Goal: Communication & Community: Answer question/provide support

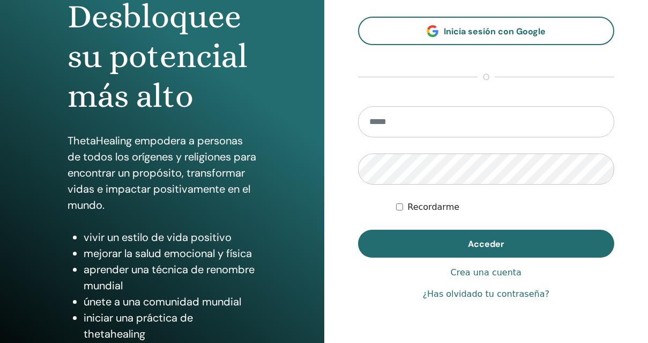
scroll to position [120, 0]
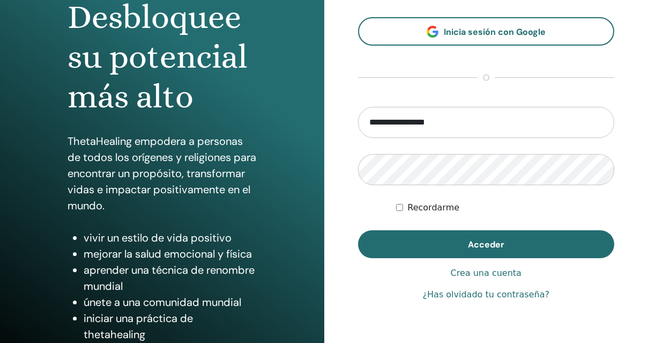
click at [417, 120] on input "**********" at bounding box center [486, 122] width 257 height 31
click at [388, 124] on input "**********" at bounding box center [486, 122] width 257 height 31
drag, startPoint x: 392, startPoint y: 123, endPoint x: 322, endPoint y: 110, distance: 71.5
click at [326, 112] on div "**********" at bounding box center [486, 137] width 324 height 515
type input "**********"
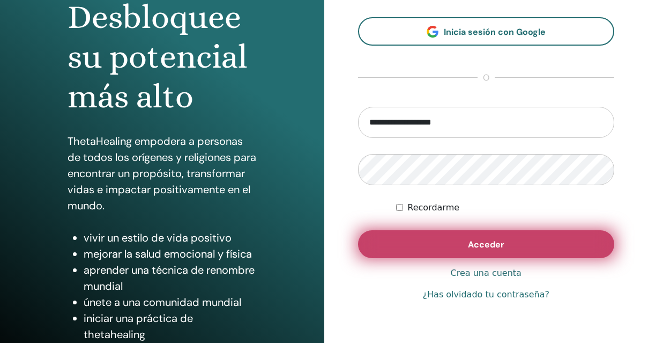
click at [459, 246] on button "Acceder" at bounding box center [486, 244] width 257 height 28
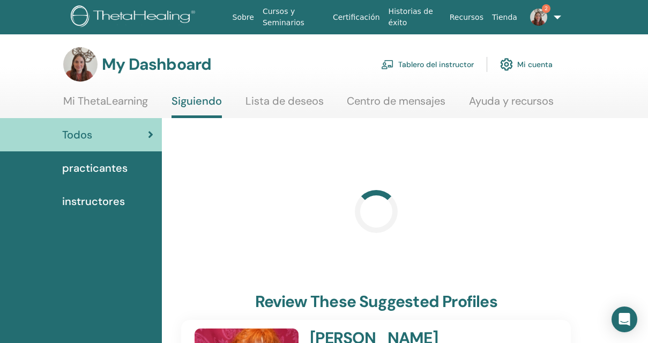
click at [422, 61] on link "Tablero del instructor" at bounding box center [427, 65] width 93 height 24
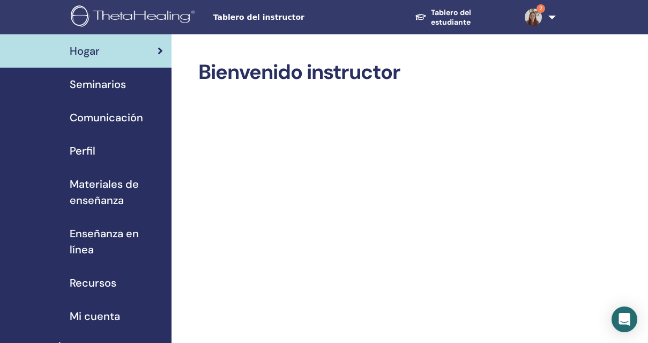
click at [110, 78] on span "Seminarios" at bounding box center [98, 84] width 56 height 16
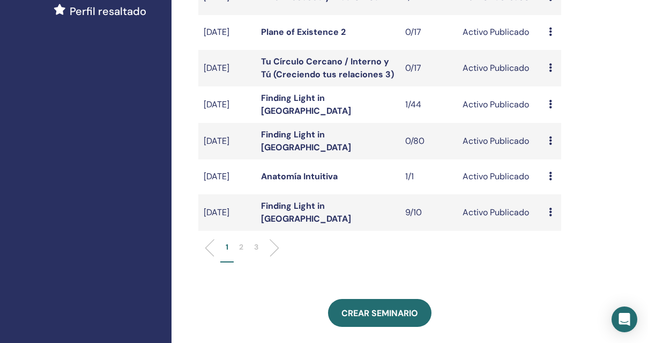
scroll to position [341, 0]
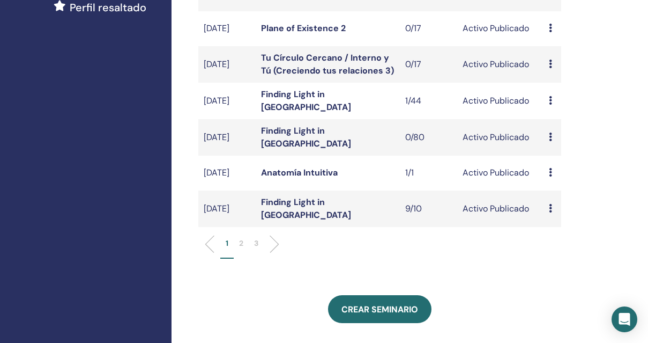
click at [551, 212] on icon at bounding box center [550, 208] width 3 height 9
click at [562, 252] on link "asistentes" at bounding box center [561, 253] width 41 height 11
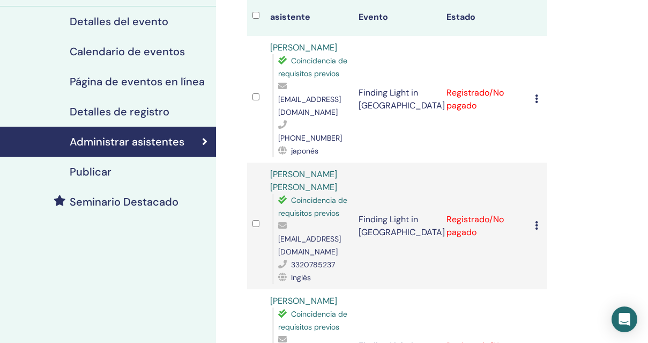
scroll to position [137, 0]
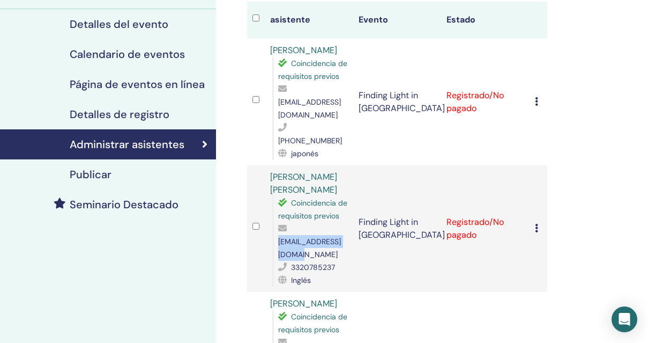
drag, startPoint x: 279, startPoint y: 229, endPoint x: 365, endPoint y: 228, distance: 85.8
click at [341, 236] on span "[EMAIL_ADDRESS][DOMAIN_NAME]" at bounding box center [309, 247] width 63 height 23
copy span "[EMAIL_ADDRESS][DOMAIN_NAME]"
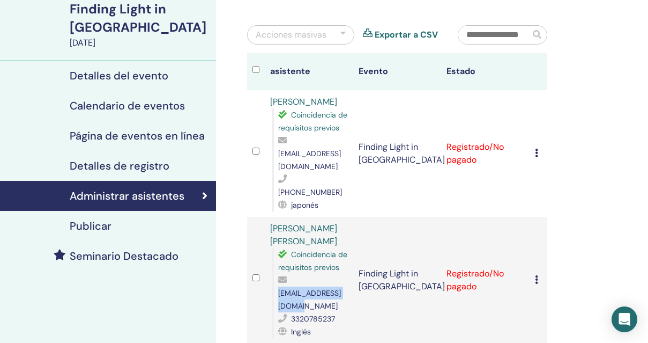
scroll to position [86, 0]
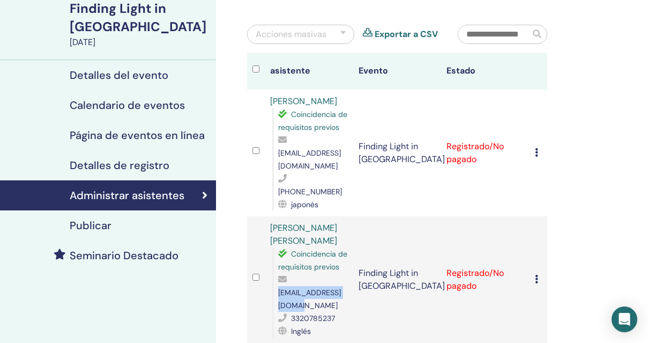
drag, startPoint x: 292, startPoint y: 166, endPoint x: 314, endPoint y: 174, distance: 23.9
click at [321, 175] on div "[PHONE_NUMBER]" at bounding box center [313, 185] width 70 height 26
copy span "[PHONE_NUMBER]"
click at [377, 191] on td "Finding Light in [GEOGRAPHIC_DATA]" at bounding box center [397, 153] width 88 height 127
drag, startPoint x: 291, startPoint y: 166, endPoint x: 315, endPoint y: 177, distance: 27.3
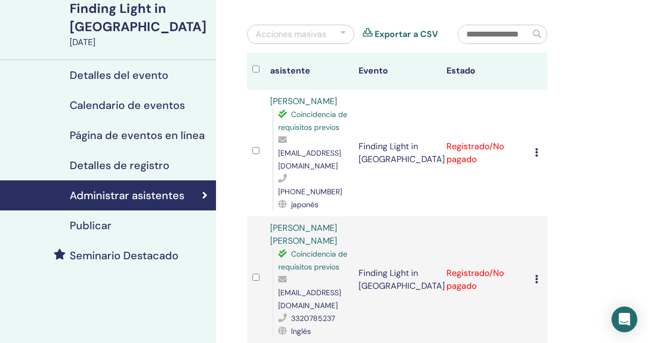
click at [315, 177] on div "[PHONE_NUMBER]" at bounding box center [313, 185] width 70 height 26
copy div "[PHONE_NUMBER]"
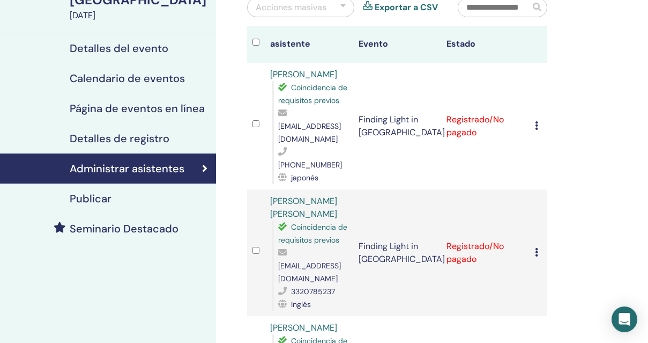
scroll to position [115, 0]
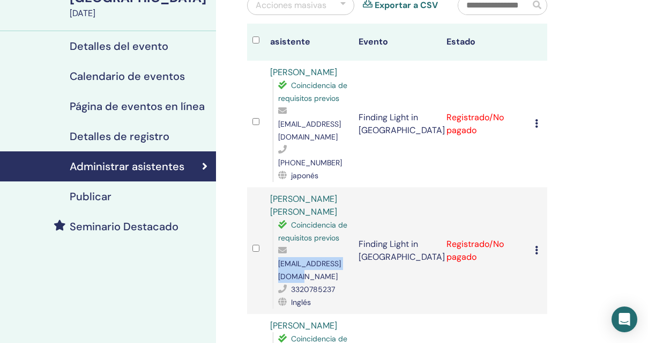
drag, startPoint x: 277, startPoint y: 251, endPoint x: 365, endPoint y: 252, distance: 87.9
click at [348, 252] on div "Coincidencia de requisitos previos [EMAIL_ADDRESS][DOMAIN_NAME] 3320785237 Ingl…" at bounding box center [310, 263] width 76 height 90
copy span "[EMAIL_ADDRESS][DOMAIN_NAME]"
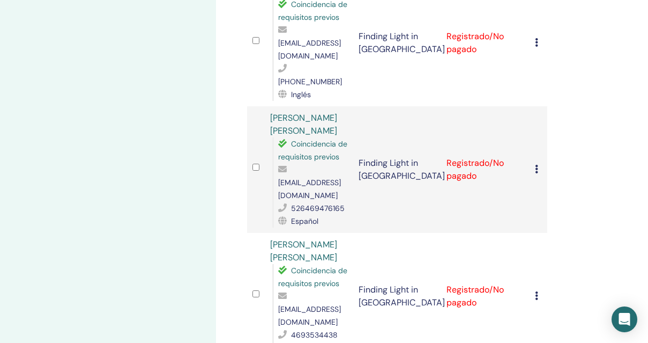
scroll to position [0, 0]
